Goal: Task Accomplishment & Management: Use online tool/utility

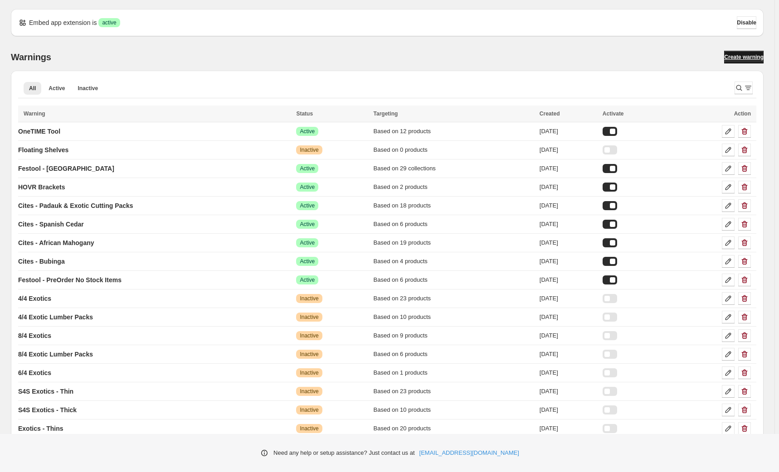
click at [729, 55] on span "Create warning" at bounding box center [743, 56] width 39 height 7
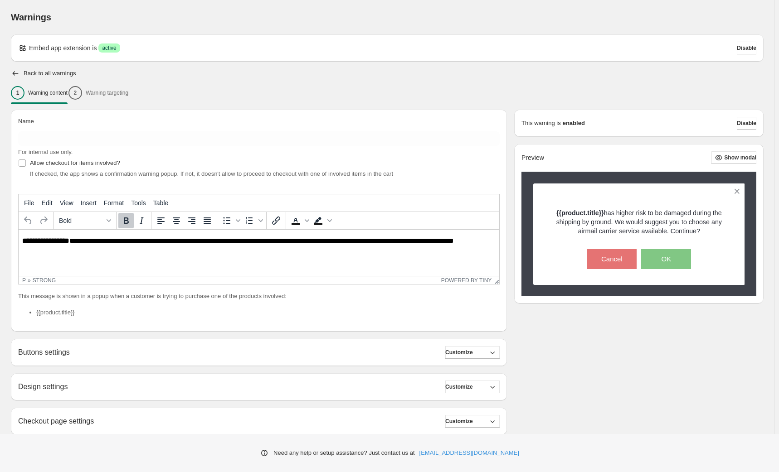
click at [138, 95] on div "1 Warning content 2 Warning targeting" at bounding box center [387, 92] width 752 height 19
click at [120, 89] on div "1 Warning content 2 Warning targeting" at bounding box center [387, 92] width 752 height 19
click at [120, 93] on div "1 Warning content 2 Warning targeting" at bounding box center [387, 92] width 752 height 19
click at [91, 99] on div "1 Warning content 2 Warning targeting" at bounding box center [387, 92] width 752 height 19
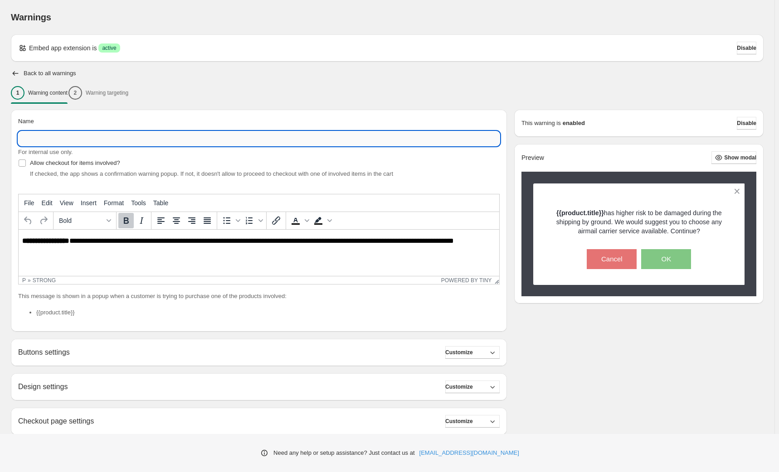
click at [63, 138] on input "Name" at bounding box center [258, 138] width 481 height 15
type input "****"
click at [125, 92] on div "1 Warning content 2 Warning targeting" at bounding box center [387, 92] width 752 height 19
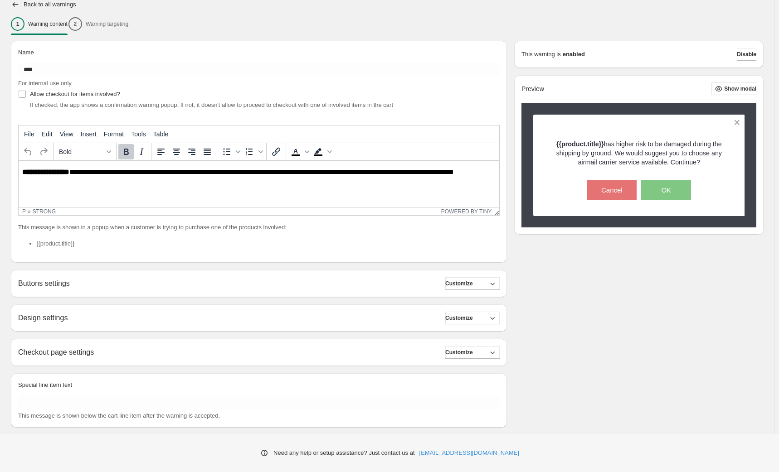
scroll to position [82, 0]
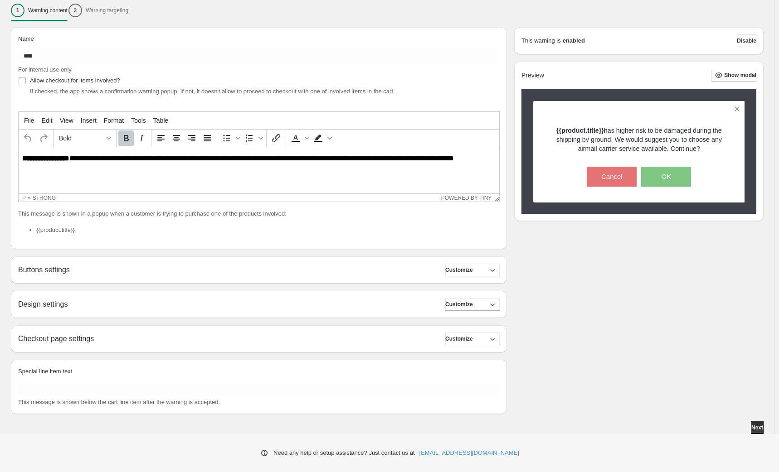
click at [326, 335] on div "Checkout page settings Customize" at bounding box center [258, 339] width 481 height 13
click at [471, 341] on span "Customize" at bounding box center [459, 338] width 28 height 7
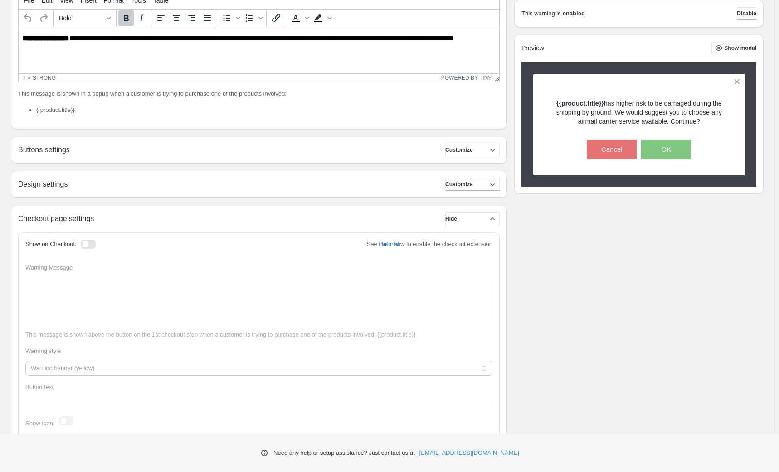
scroll to position [206, 0]
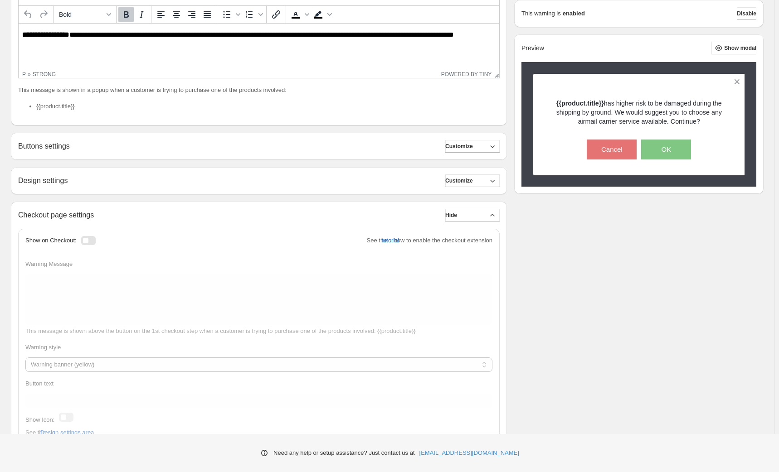
click at [89, 244] on div at bounding box center [88, 240] width 15 height 9
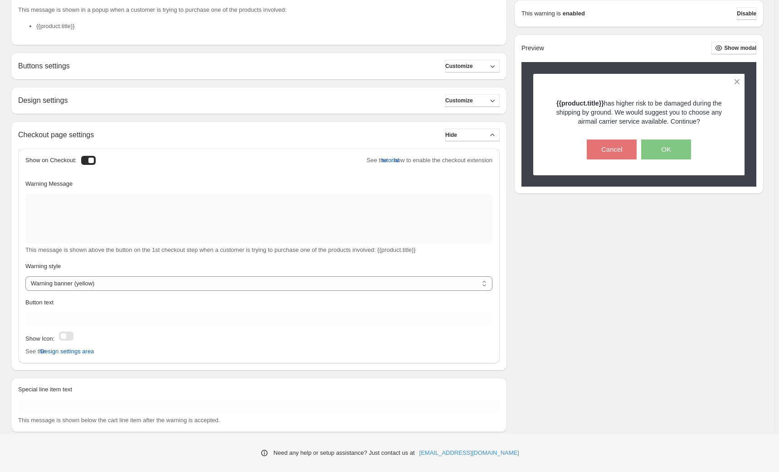
scroll to position [288, 0]
